Goal: Navigation & Orientation: Understand site structure

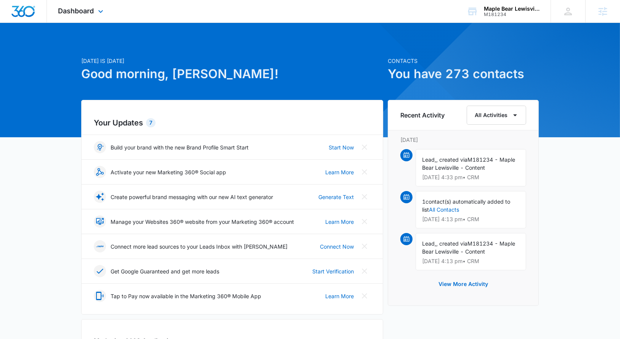
click at [98, 4] on div "Dashboard Apps Reputation Websites Forms CRM Email Social Content Ads Intellige…" at bounding box center [82, 11] width 70 height 22
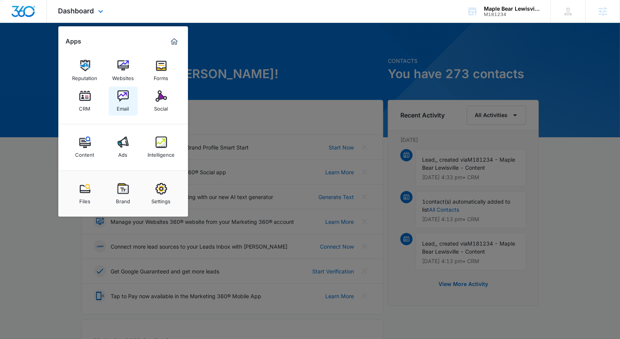
click at [122, 107] on div "Email" at bounding box center [123, 107] width 12 height 10
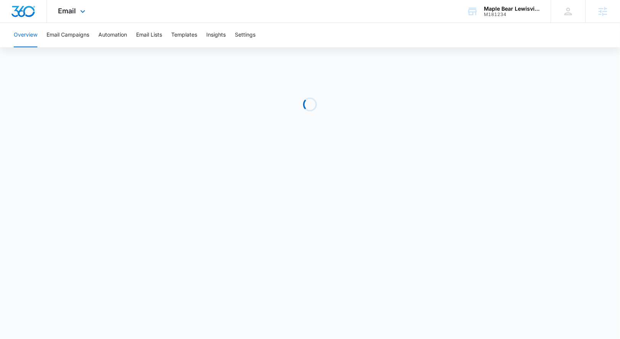
click at [76, 15] on div "Email Apps Reputation Websites Forms CRM Email Social Content Ads Intelligence …" at bounding box center [73, 11] width 52 height 22
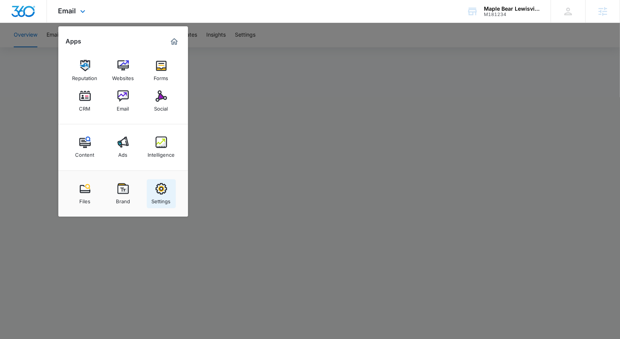
click at [155, 189] on img at bounding box center [160, 188] width 11 height 11
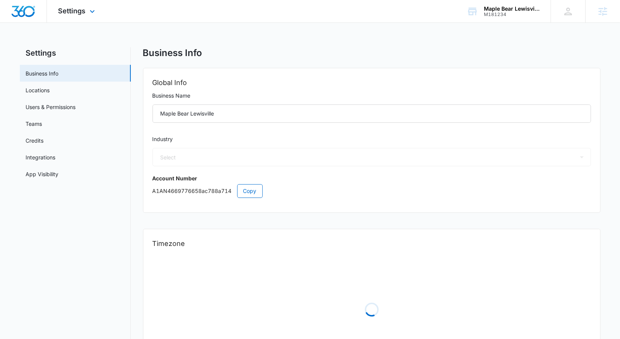
select select "27"
select select "US"
select select "America/[GEOGRAPHIC_DATA]"
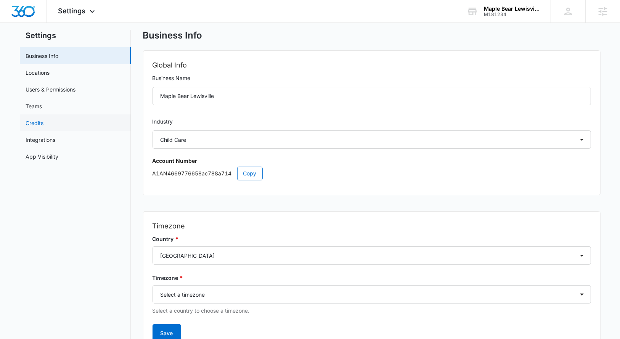
scroll to position [15, 0]
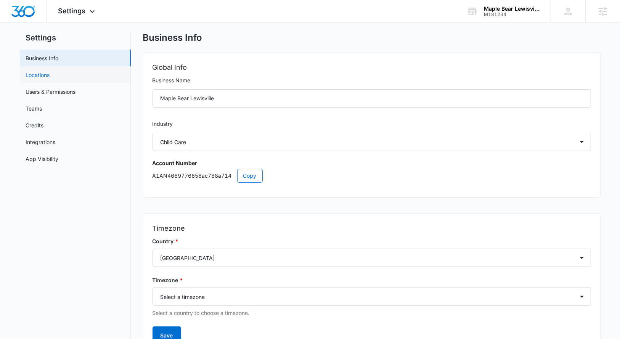
click at [50, 74] on link "Locations" at bounding box center [38, 75] width 24 height 8
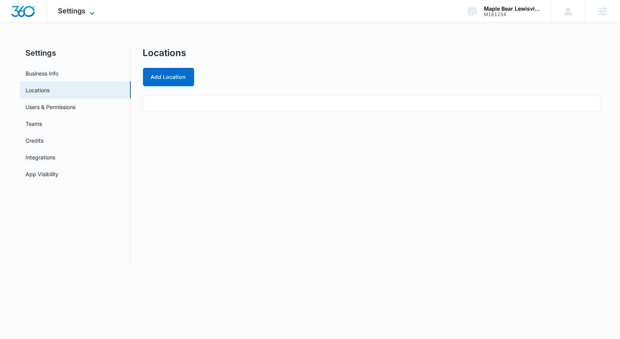
click at [83, 10] on span "Settings" at bounding box center [71, 11] width 27 height 8
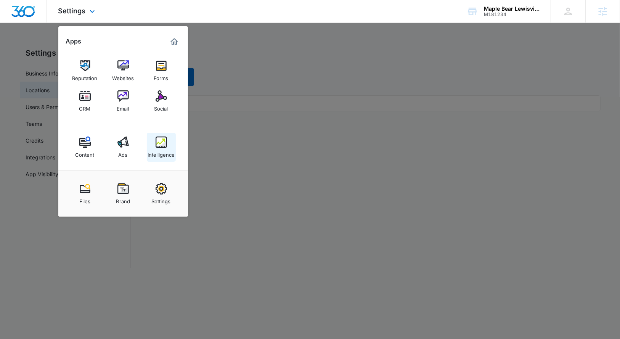
click at [161, 145] on img at bounding box center [160, 141] width 11 height 11
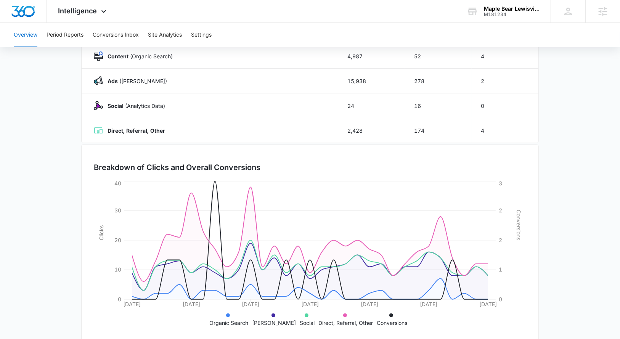
scroll to position [131, 0]
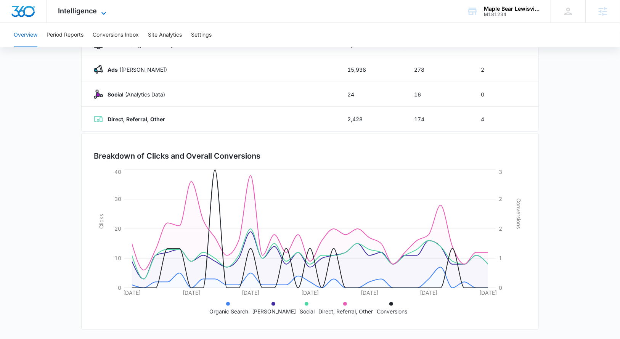
click at [81, 8] on span "Intelligence" at bounding box center [77, 11] width 39 height 8
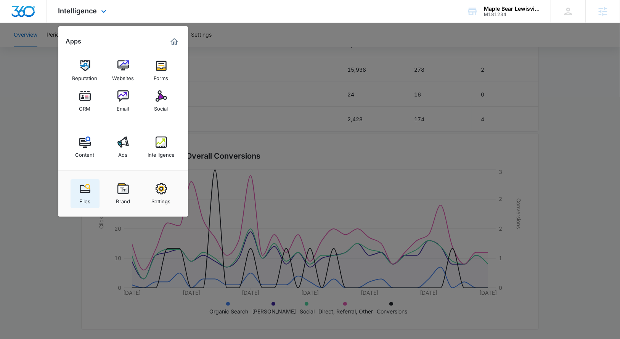
click at [87, 195] on div "Files" at bounding box center [84, 199] width 11 height 10
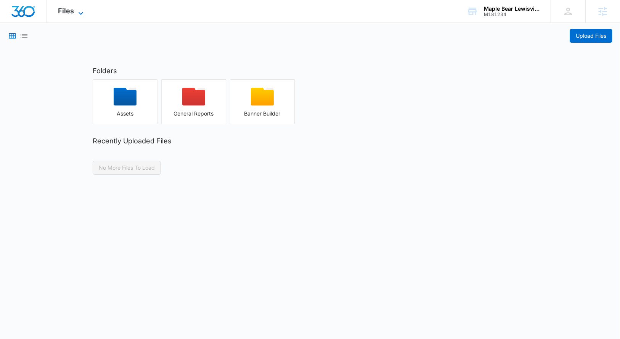
click at [58, 9] on span "Files" at bounding box center [66, 11] width 16 height 8
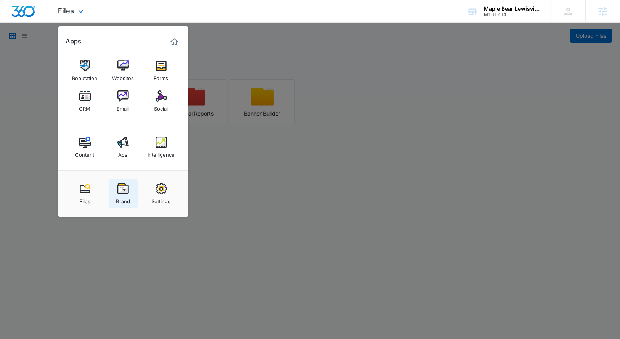
click at [120, 193] on img at bounding box center [122, 188] width 11 height 11
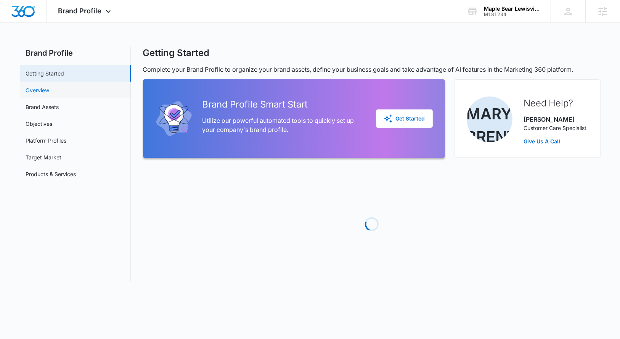
click at [50, 94] on link "Overview" at bounding box center [38, 90] width 24 height 8
